Goal: Task Accomplishment & Management: Complete application form

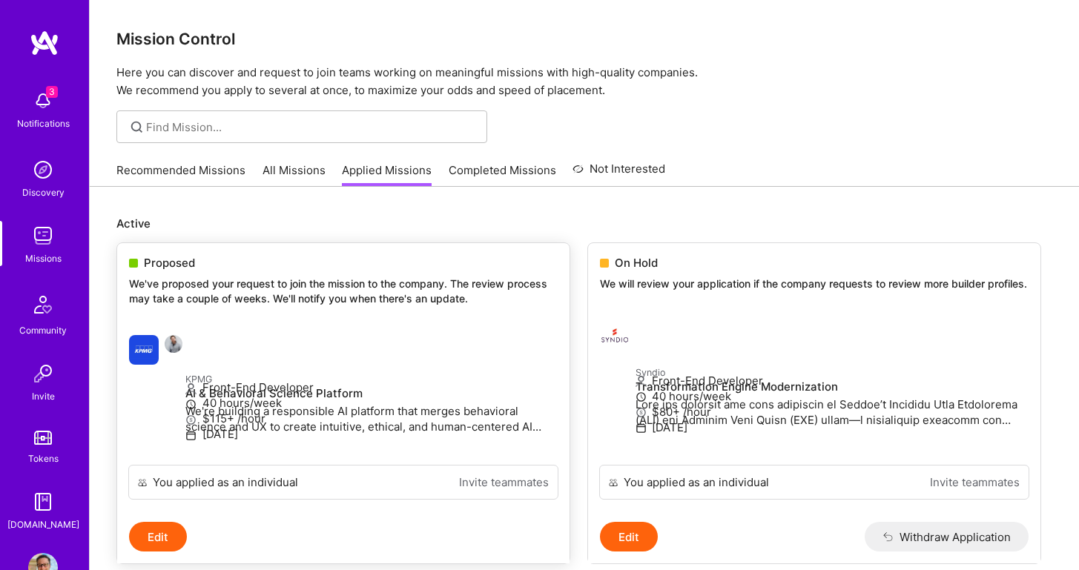
click at [338, 278] on p "We've proposed your request to join the mission to the company. The review proc…" at bounding box center [343, 291] width 429 height 29
click at [185, 335] on div at bounding box center [157, 350] width 56 height 30
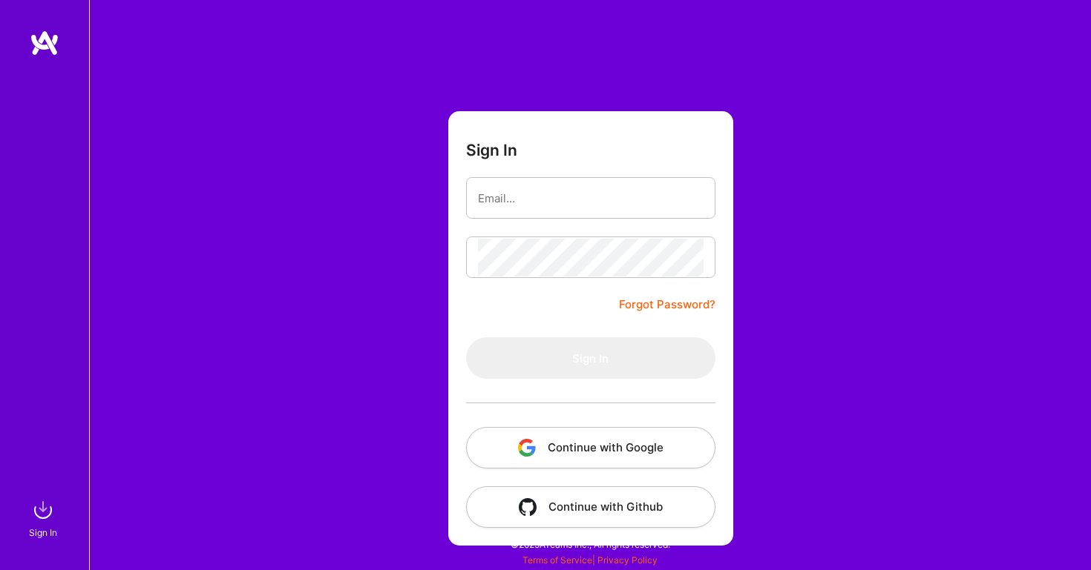
click at [533, 452] on img "button" at bounding box center [527, 448] width 18 height 18
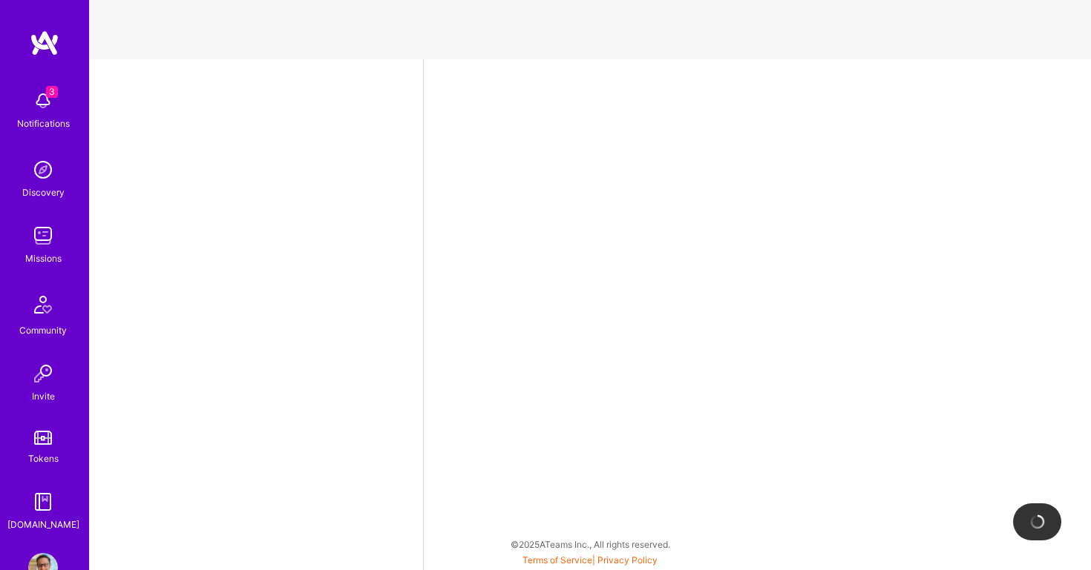
select select "US"
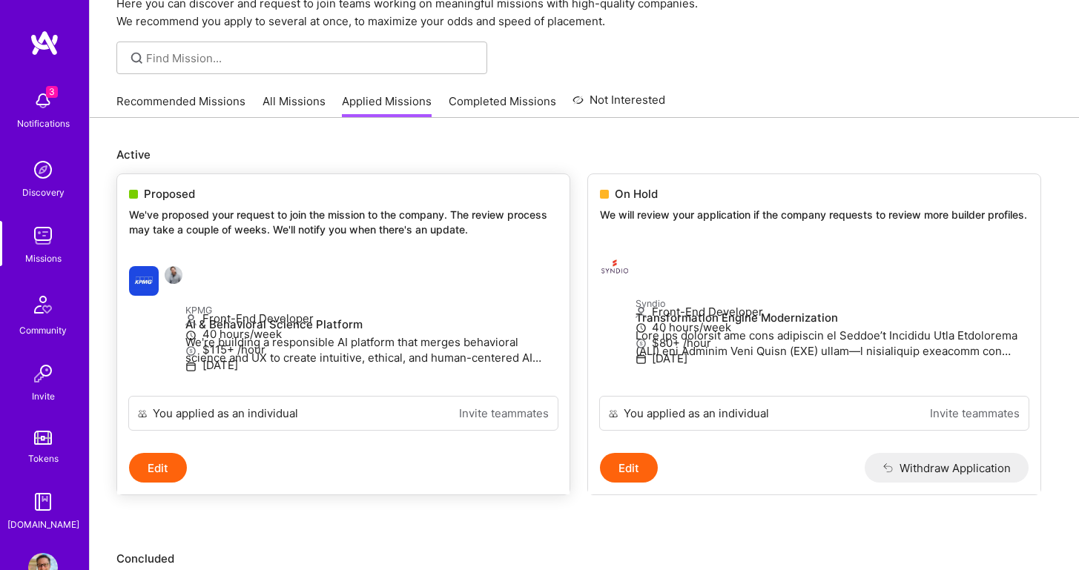
scroll to position [68, 0]
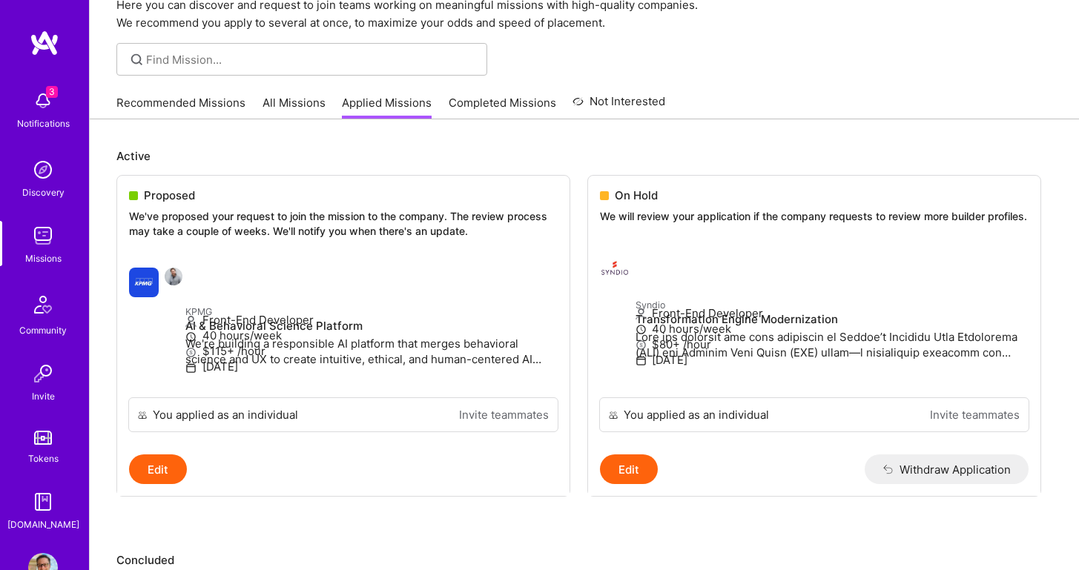
click at [280, 98] on link "All Missions" at bounding box center [294, 107] width 63 height 24
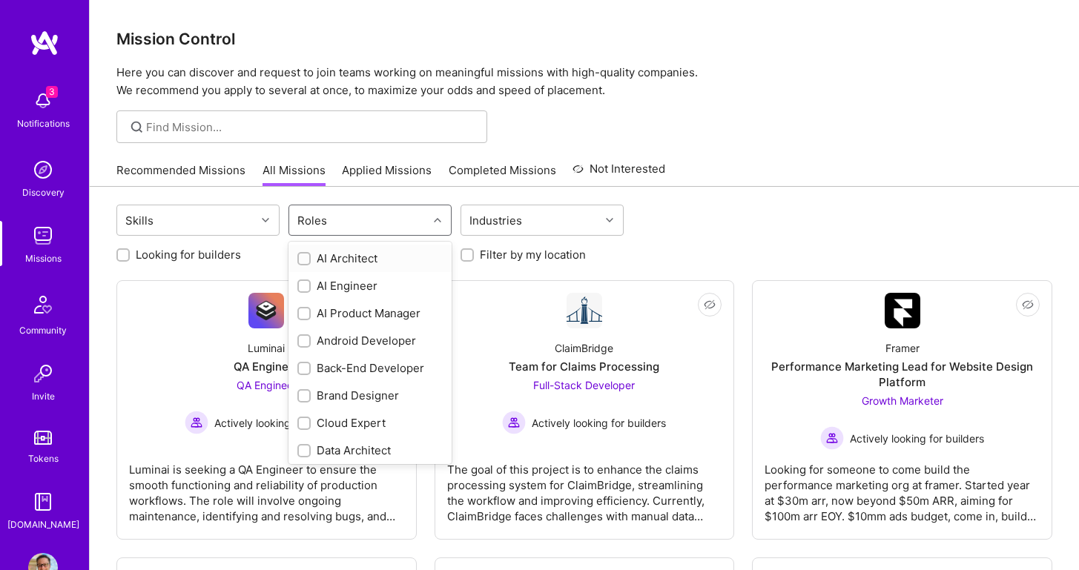
click at [395, 223] on div "Roles" at bounding box center [358, 220] width 139 height 30
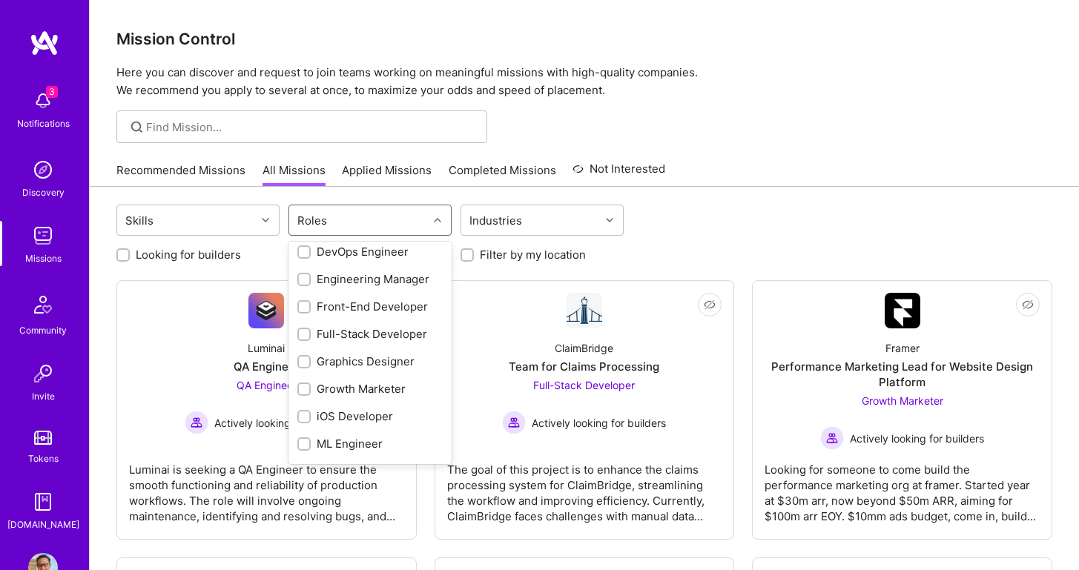
scroll to position [284, 0]
click at [339, 306] on div "Front-End Developer" at bounding box center [369, 304] width 145 height 16
checkbox input "true"
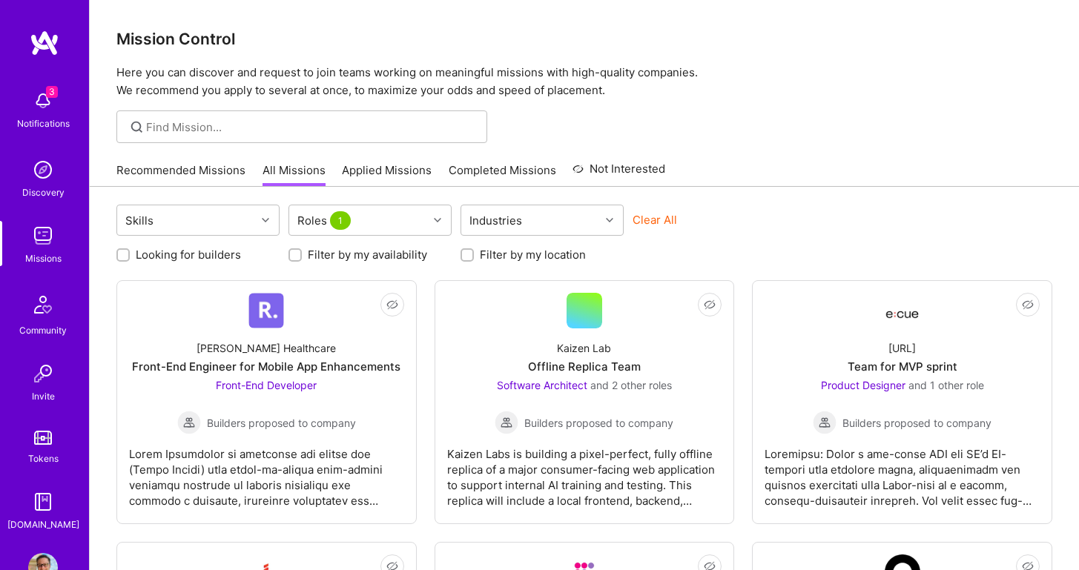
click at [866, 185] on div "Recommended Missions All Missions Applied Missions Completed Missions Not Inter…" at bounding box center [584, 170] width 936 height 32
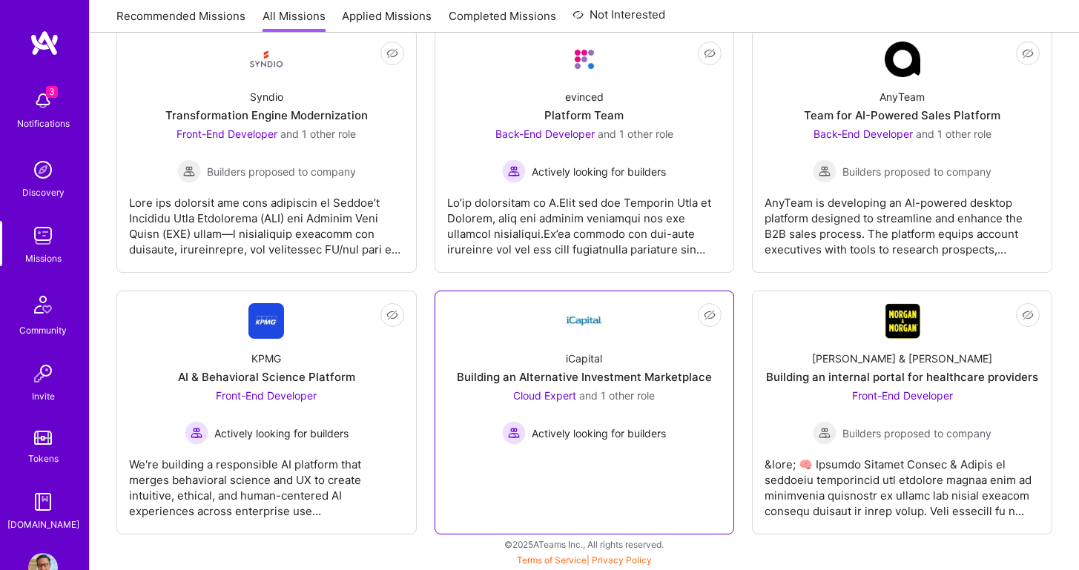
scroll to position [513, 0]
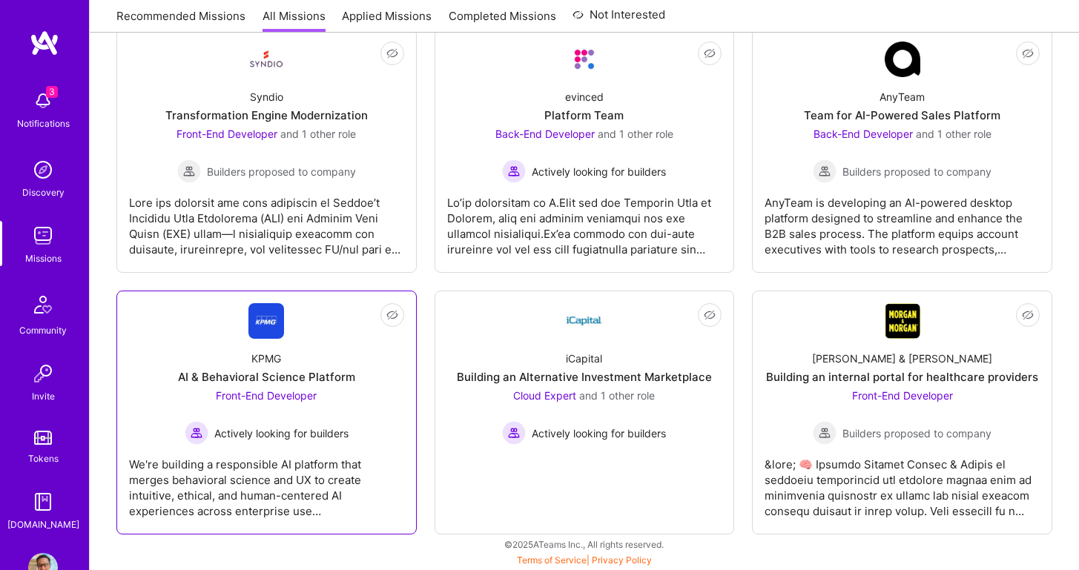
click at [346, 404] on div "Front-End Developer Actively looking for builders" at bounding box center [267, 416] width 164 height 57
